Goal: Task Accomplishment & Management: Use online tool/utility

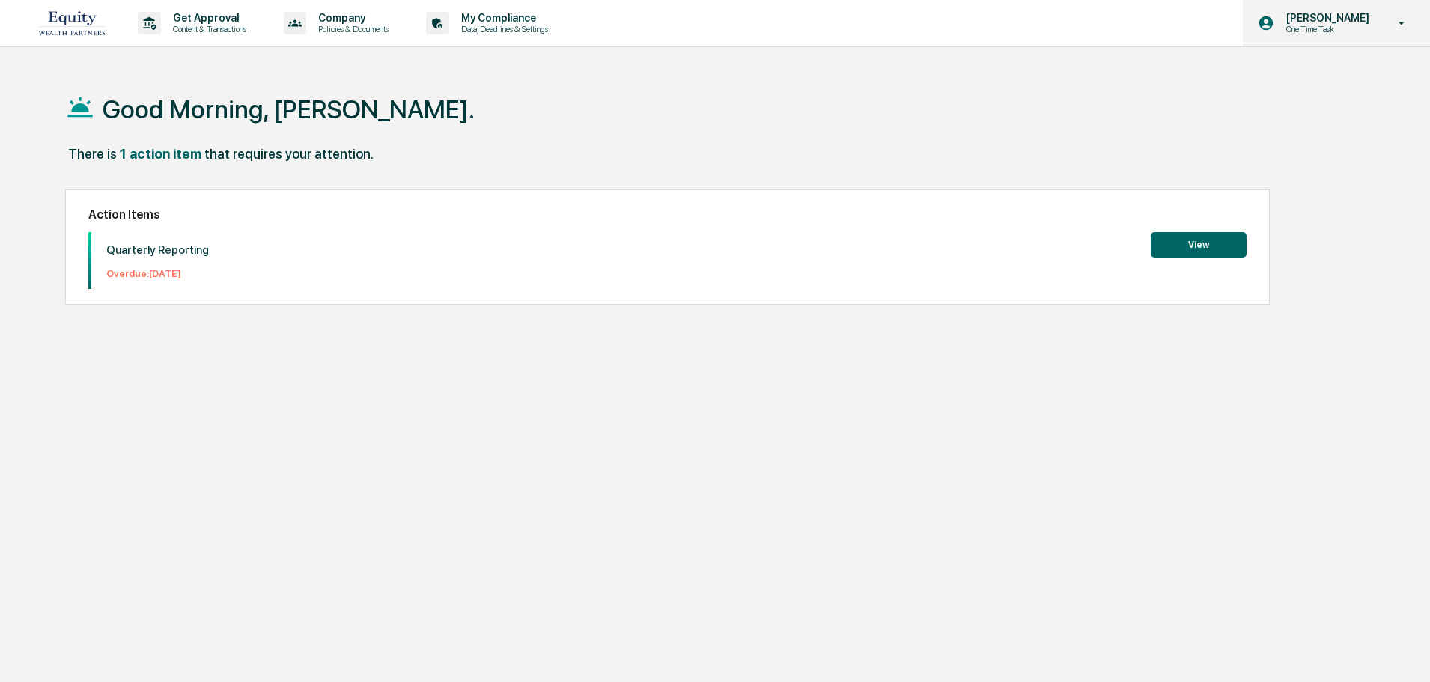
click at [1352, 30] on p "One Time Task" at bounding box center [1326, 29] width 103 height 10
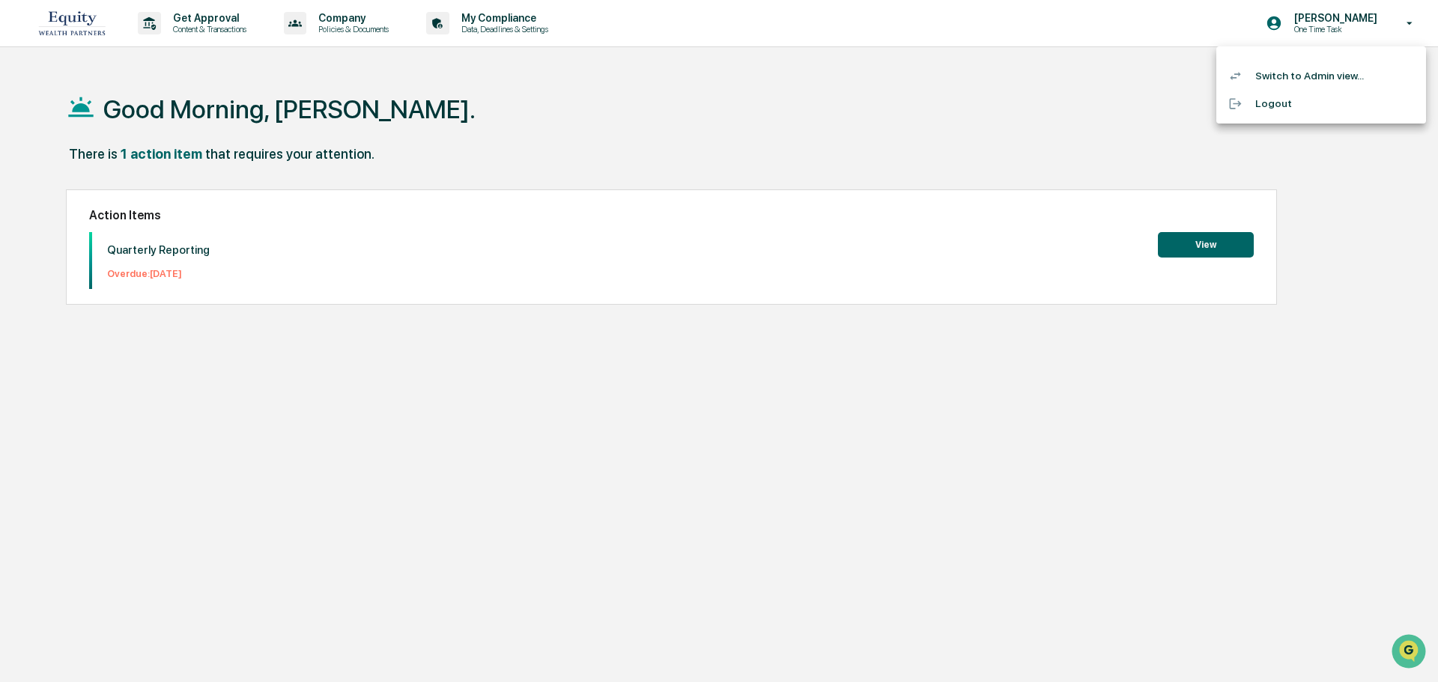
click at [1312, 76] on li "Switch to Admin view..." at bounding box center [1321, 76] width 210 height 28
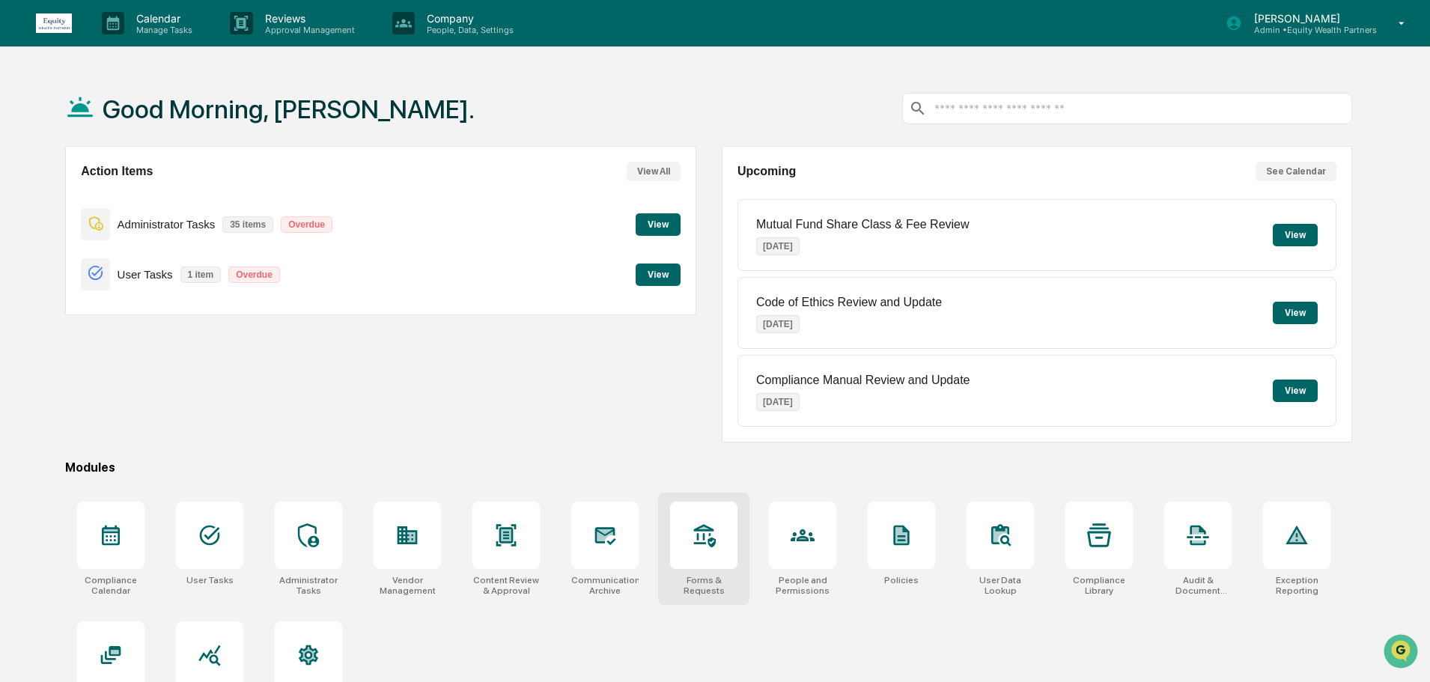
click at [706, 541] on icon at bounding box center [704, 535] width 24 height 24
click at [700, 524] on icon at bounding box center [704, 535] width 24 height 24
click at [1313, 23] on div "[PERSON_NAME] Admin • Equity Wealth Partners" at bounding box center [1309, 23] width 135 height 23
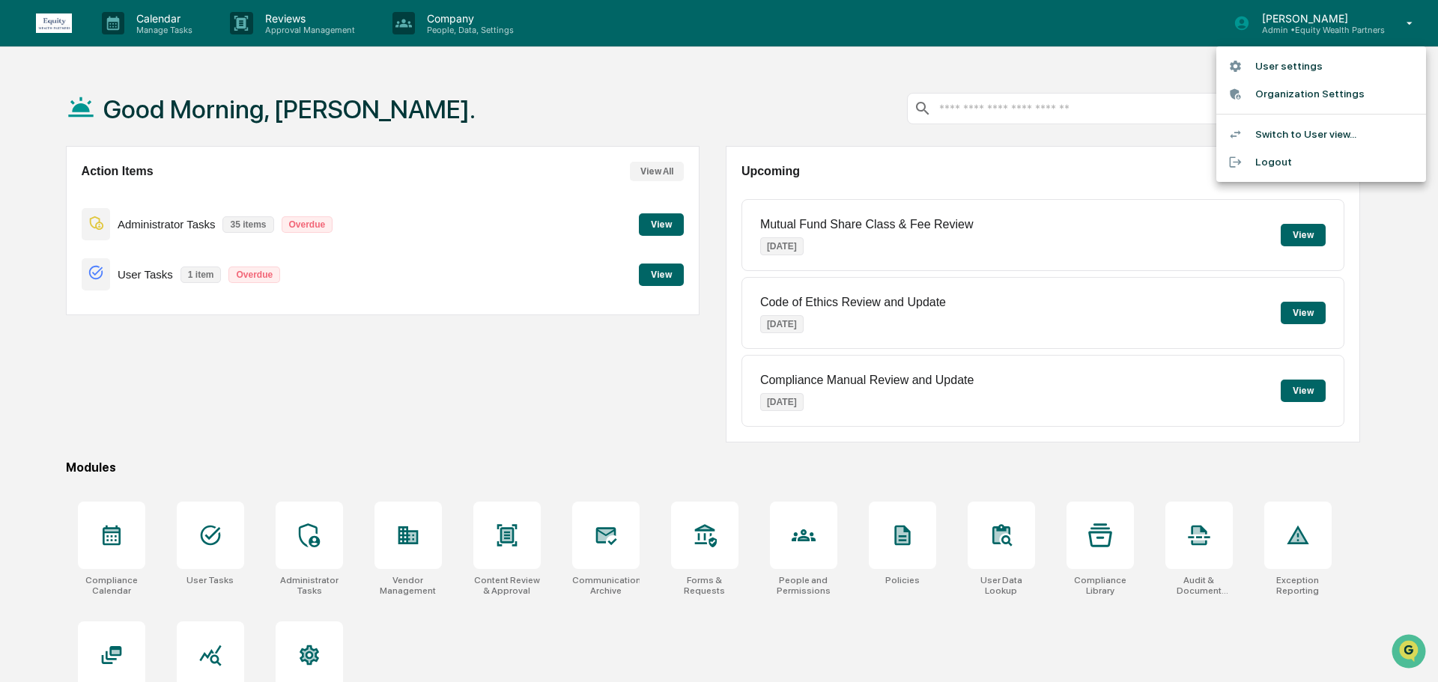
click at [768, 72] on div at bounding box center [719, 341] width 1438 height 682
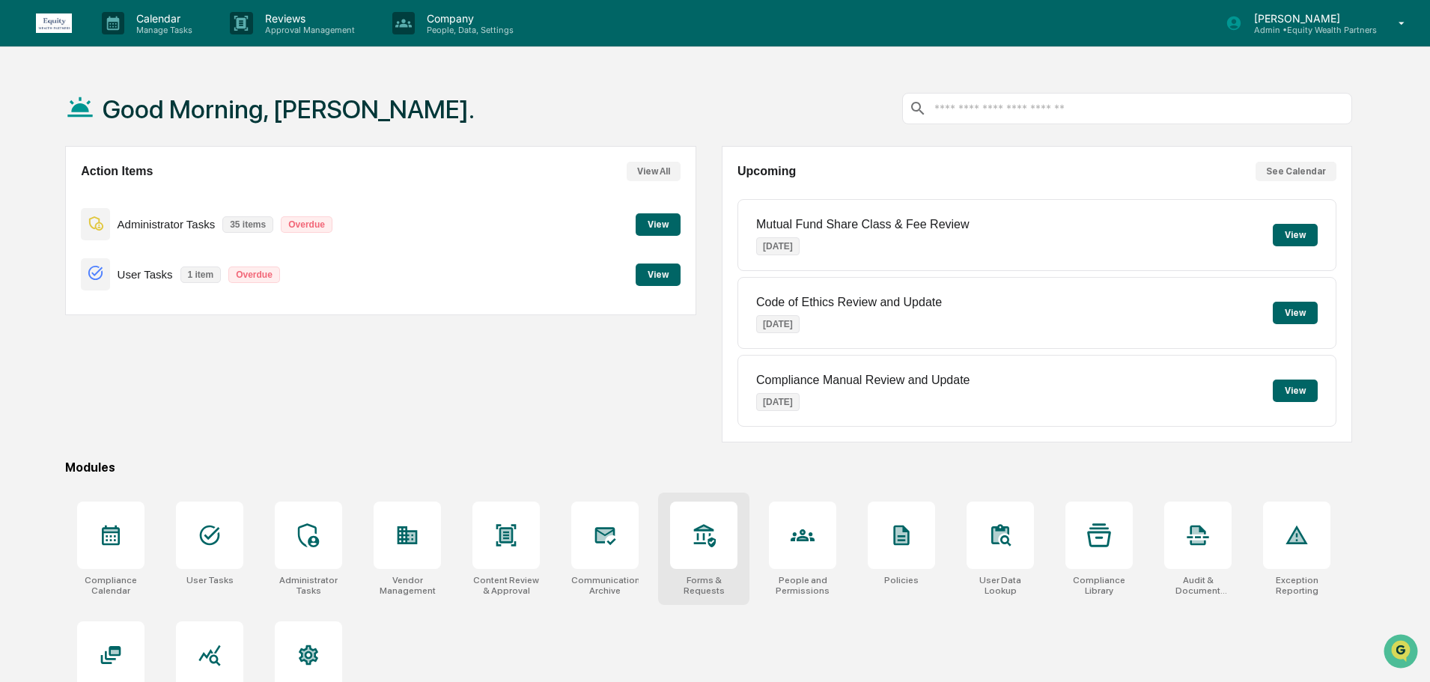
click at [695, 536] on icon at bounding box center [704, 535] width 24 height 24
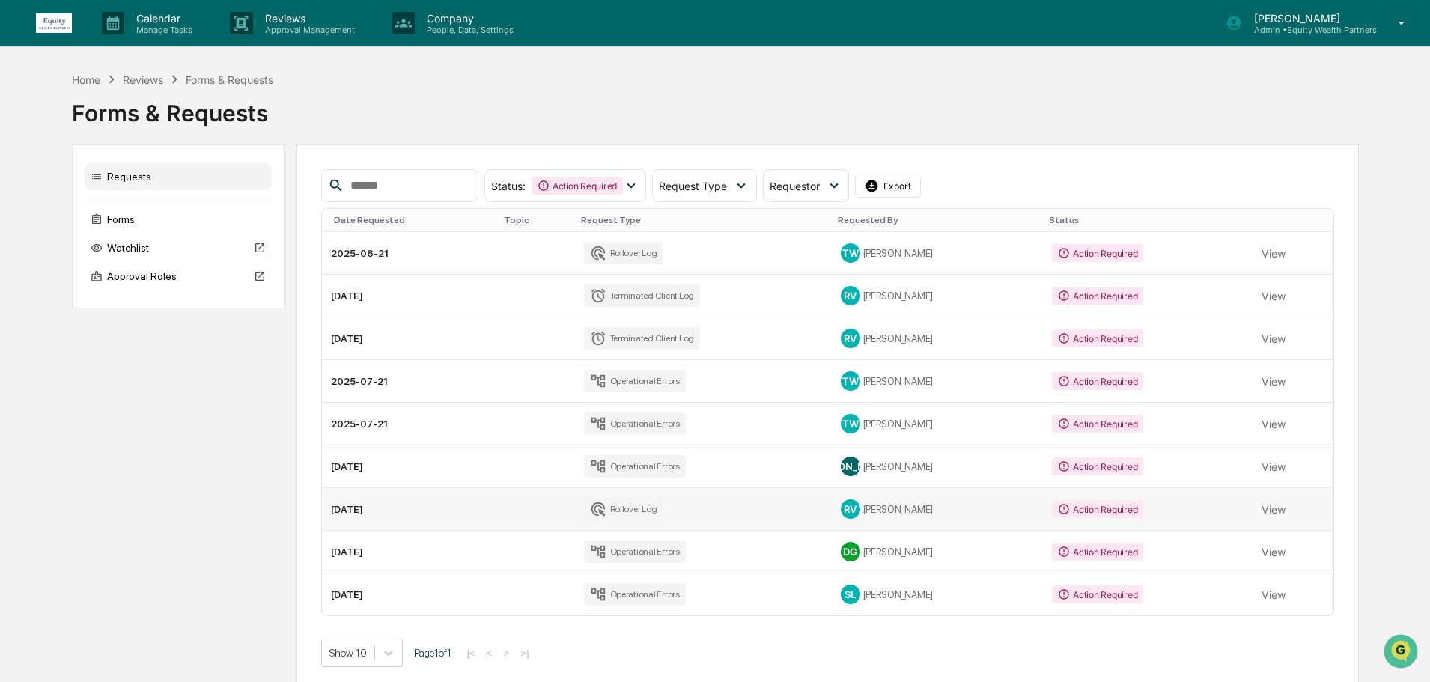
click at [1282, 512] on td "View" at bounding box center [1293, 509] width 80 height 43
click at [1275, 255] on button "View" at bounding box center [1274, 253] width 24 height 30
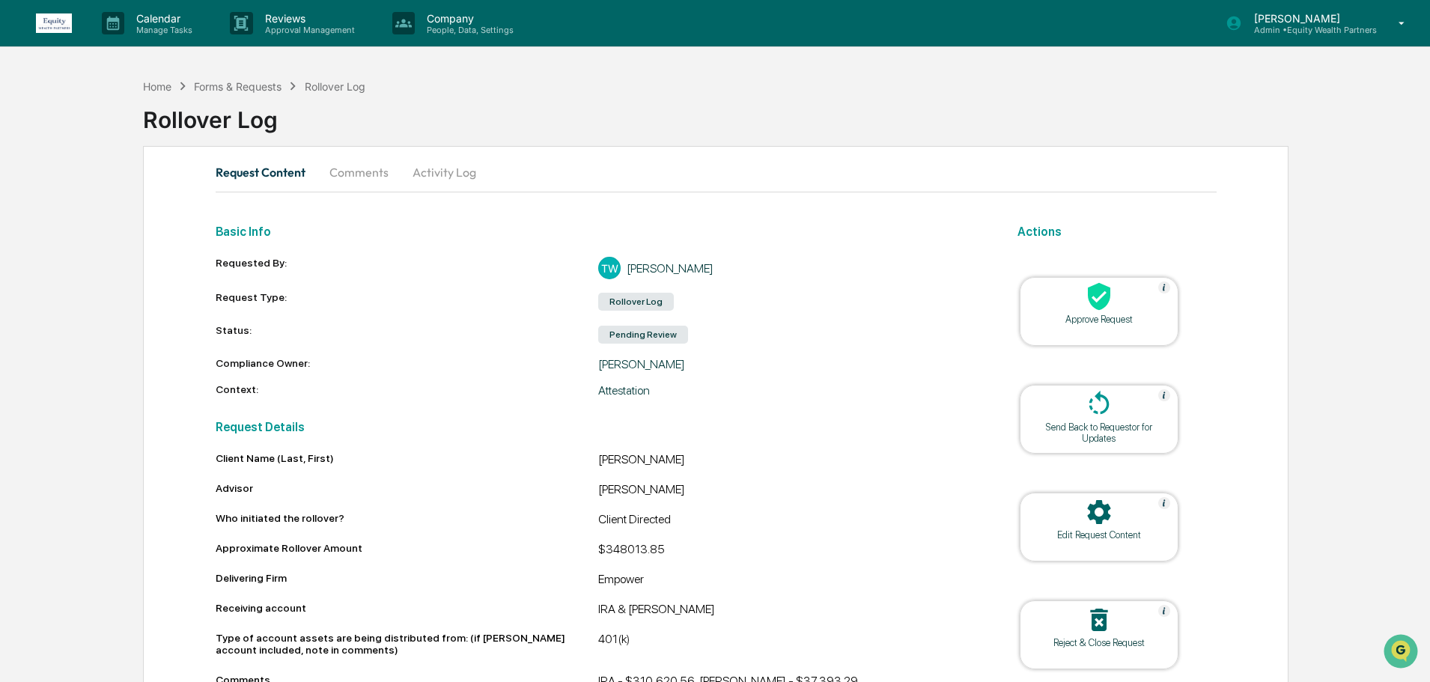
click at [658, 114] on div "Rollover Log" at bounding box center [786, 113] width 1287 height 39
